Goal: Task Accomplishment & Management: Use online tool/utility

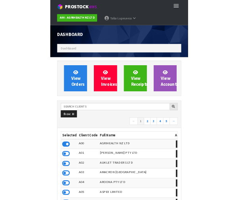
scroll to position [623, 225]
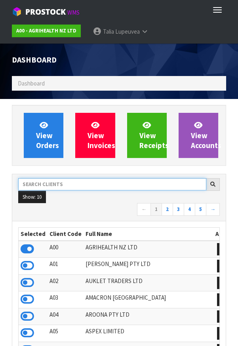
click at [79, 185] on input "text" at bounding box center [112, 184] width 188 height 12
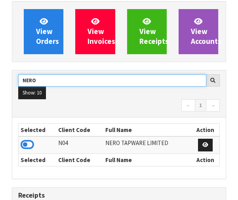
scroll to position [103, 0]
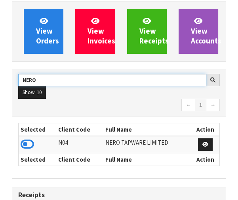
type input "NERO"
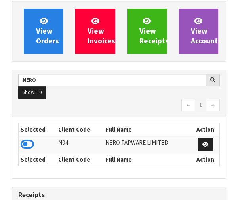
click at [31, 144] on icon at bounding box center [27, 144] width 13 height 12
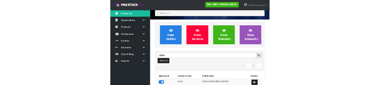
scroll to position [658, 273]
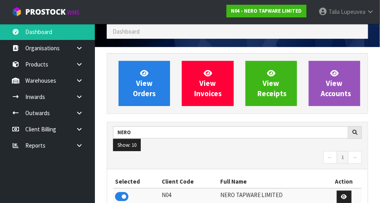
click at [78, 83] on icon at bounding box center [80, 81] width 8 height 6
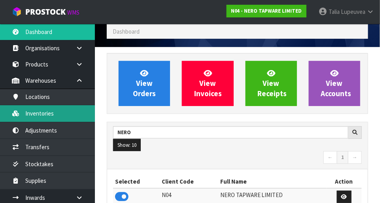
click at [30, 114] on link "Inventories" at bounding box center [47, 113] width 95 height 16
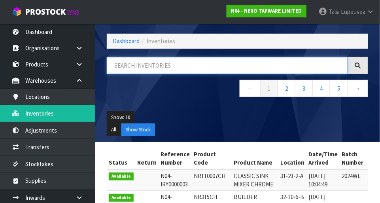
click at [171, 64] on input "text" at bounding box center [227, 65] width 241 height 17
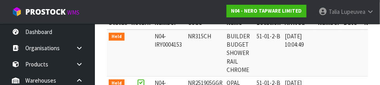
scroll to position [167, 0]
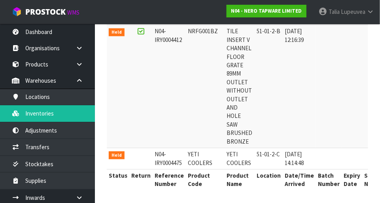
scroll to position [388, 0]
copy td "51-01-2-C"
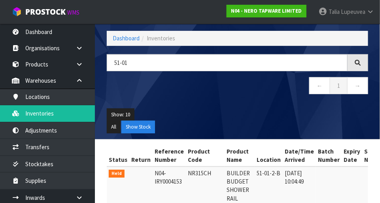
scroll to position [0, 0]
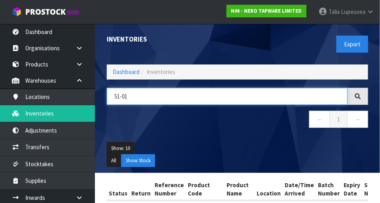
click at [237, 97] on input "51-01" at bounding box center [227, 96] width 241 height 17
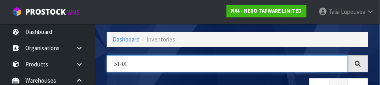
scroll to position [53, 0]
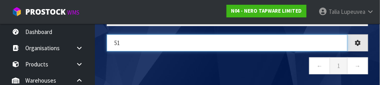
type input "5"
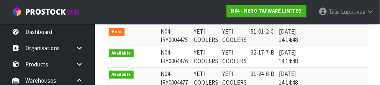
scroll to position [173, 0]
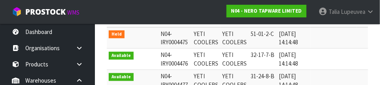
type input "YETI"
click at [237, 56] on div "Status Return Reference Number Product Code Product Name Location Date/Time Arr…" at bounding box center [237, 84] width 273 height 157
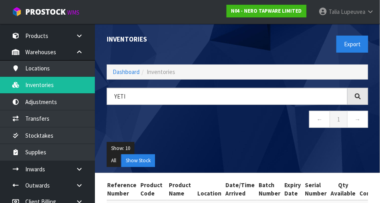
scroll to position [28, 0]
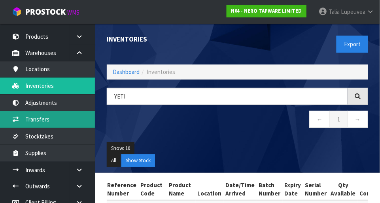
click at [40, 117] on link "Transfers" at bounding box center [47, 119] width 95 height 16
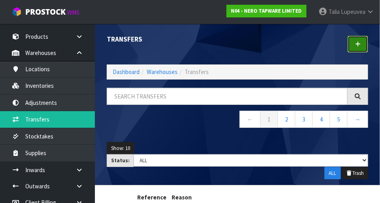
click at [237, 43] on link at bounding box center [358, 44] width 21 height 17
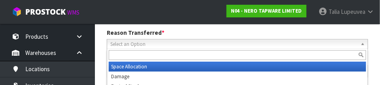
scroll to position [117, 0]
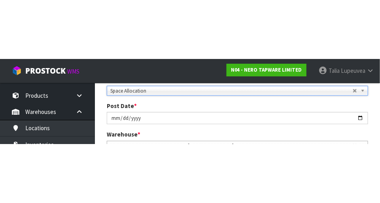
scroll to position [121, 0]
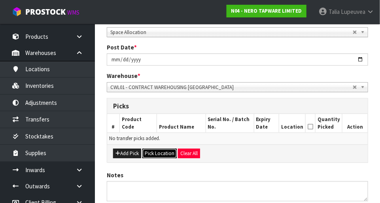
click at [156, 149] on button "Pick Location" at bounding box center [159, 153] width 34 height 9
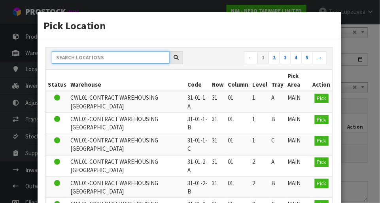
click at [77, 55] on input "text" at bounding box center [111, 57] width 118 height 12
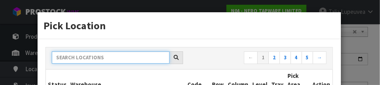
click at [68, 57] on input "text" at bounding box center [111, 57] width 118 height 12
paste input "51-01-2-C"
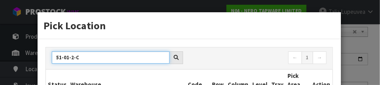
type input "51-01-2-C"
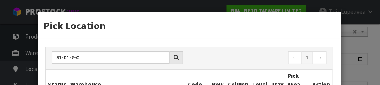
click at [237, 19] on h3 "Pick Location" at bounding box center [189, 25] width 291 height 15
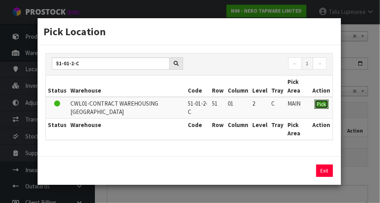
click at [237, 105] on span "Pick" at bounding box center [321, 104] width 9 height 7
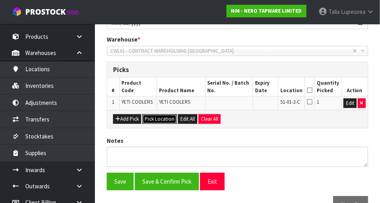
scroll to position [159, 0]
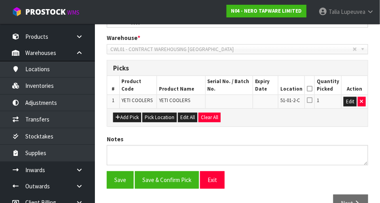
click at [237, 89] on icon at bounding box center [310, 89] width 6 height 0
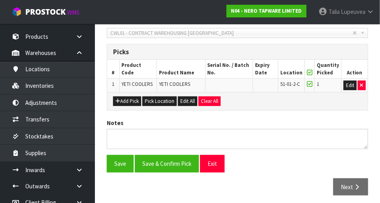
scroll to position [174, 0]
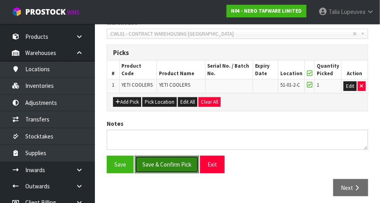
click at [155, 163] on button "Save & Confirm Pick" at bounding box center [167, 164] width 64 height 17
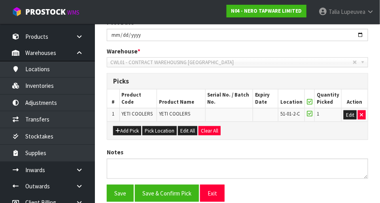
scroll to position [0, 0]
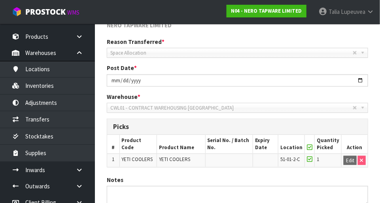
scroll to position [189, 0]
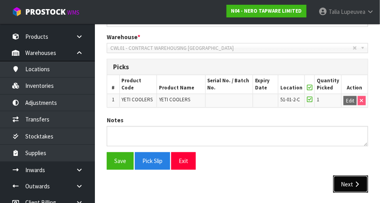
click at [237, 184] on icon "button" at bounding box center [357, 184] width 8 height 6
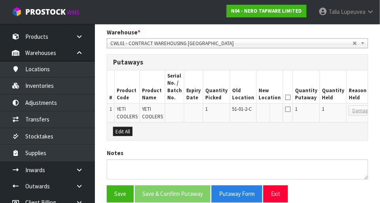
scroll to position [192, 0]
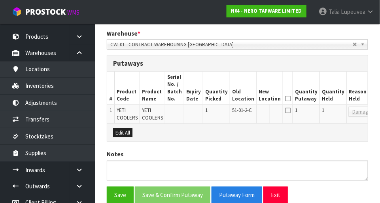
click at [237, 113] on span "Damaged" at bounding box center [362, 111] width 21 height 9
click at [120, 132] on button "Edit All" at bounding box center [122, 132] width 19 height 9
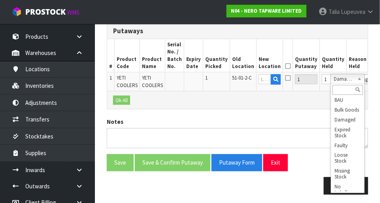
scroll to position [0, 0]
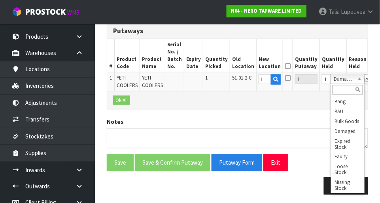
click at [237, 39] on div "× Close Transfer created 1 Transfer Pick 2 Transfer Putaway NERO TAPWARE LIMITE…" at bounding box center [237, 29] width 273 height 341
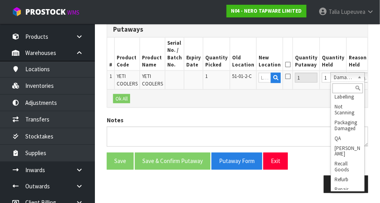
scroll to position [112, 0]
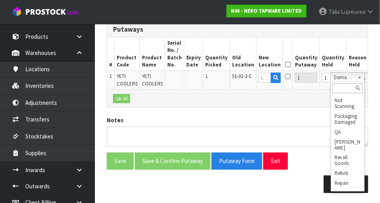
click at [237, 62] on section "× Close Transfer created 1 Transfer Pick 2 Transfer Putaway NERO TAPWARE LIMITE…" at bounding box center [237, 28] width 285 height 353
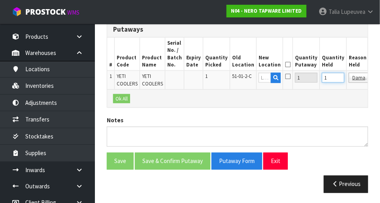
click at [237, 80] on input "1" at bounding box center [333, 78] width 23 height 10
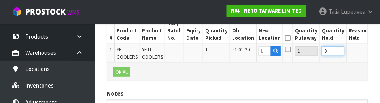
scroll to position [250, 0]
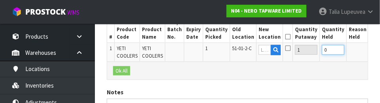
type input "0"
click at [237, 49] on input "text" at bounding box center [265, 50] width 13 height 10
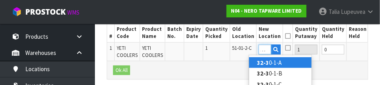
scroll to position [0, 6]
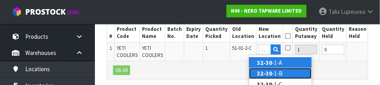
click at [237, 74] on link "32-30 -1-B" at bounding box center [280, 73] width 62 height 11
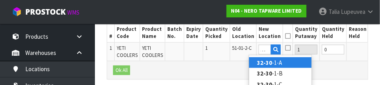
type input "32-30-1-B"
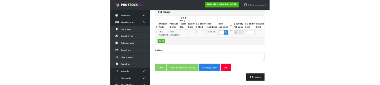
scroll to position [250, 0]
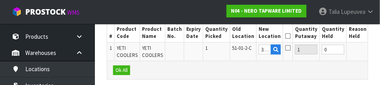
click at [237, 49] on button "OK" at bounding box center [376, 49] width 11 height 9
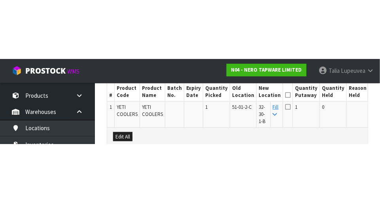
scroll to position [233, 0]
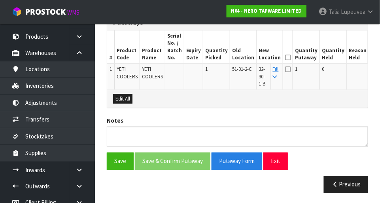
click at [237, 57] on icon at bounding box center [288, 57] width 6 height 0
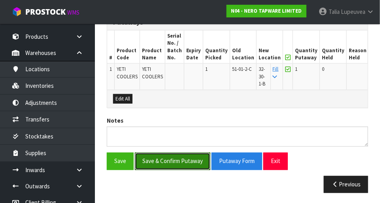
click at [163, 164] on button "Save & Confirm Putaway" at bounding box center [173, 161] width 76 height 17
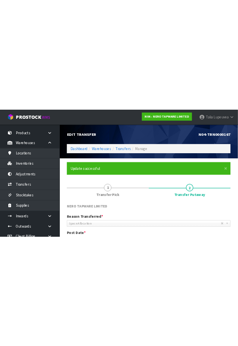
scroll to position [0, 0]
